Goal: Obtain resource: Obtain resource

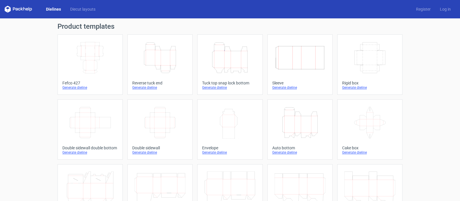
click at [149, 65] on icon "Height Depth Width" at bounding box center [159, 58] width 51 height 32
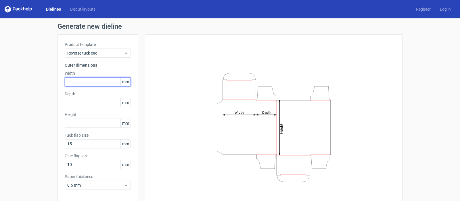
click at [72, 81] on input "text" at bounding box center [98, 81] width 66 height 9
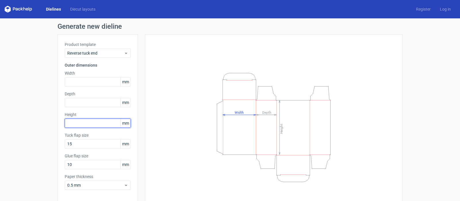
click at [65, 124] on input "text" at bounding box center [98, 123] width 66 height 9
type input "220"
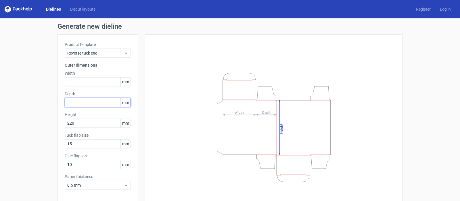
click at [72, 101] on input "text" at bounding box center [98, 102] width 66 height 9
type input "25"
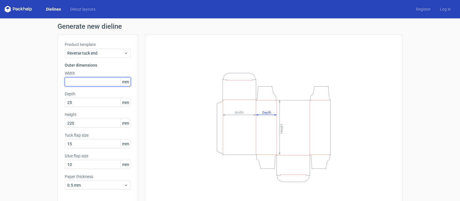
click at [73, 82] on input "text" at bounding box center [98, 81] width 66 height 9
type input "160"
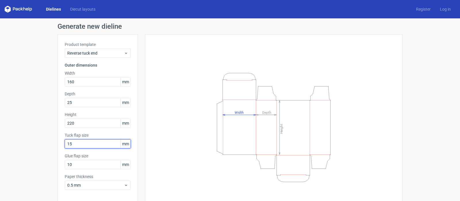
click at [76, 144] on input "15" at bounding box center [98, 143] width 66 height 9
drag, startPoint x: 76, startPoint y: 144, endPoint x: 49, endPoint y: 143, distance: 27.3
click at [49, 143] on div "Generate new dieline Product template Reverse tuck end Outer dimensions Width 1…" at bounding box center [230, 121] width 460 height 207
type input "25"
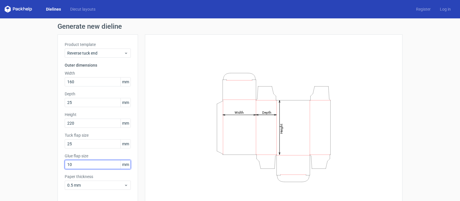
drag, startPoint x: 73, startPoint y: 166, endPoint x: 46, endPoint y: 166, distance: 27.3
click at [46, 166] on div "Generate new dieline Product template Reverse tuck end Outer dimensions Width 1…" at bounding box center [230, 121] width 460 height 207
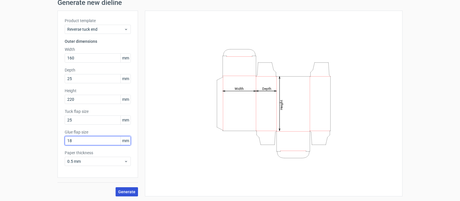
type input "18"
click at [125, 192] on span "Generate" at bounding box center [126, 192] width 17 height 4
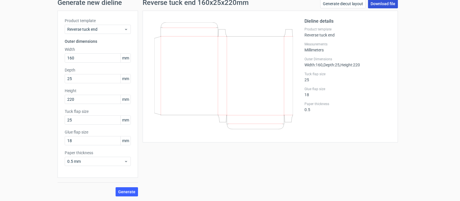
click at [379, 5] on link "Download file" at bounding box center [383, 3] width 30 height 9
click at [182, 201] on div "Generate new dieline Product template Reverse tuck end Outer dimensions Width 1…" at bounding box center [230, 98] width 460 height 207
